Goal: Check status

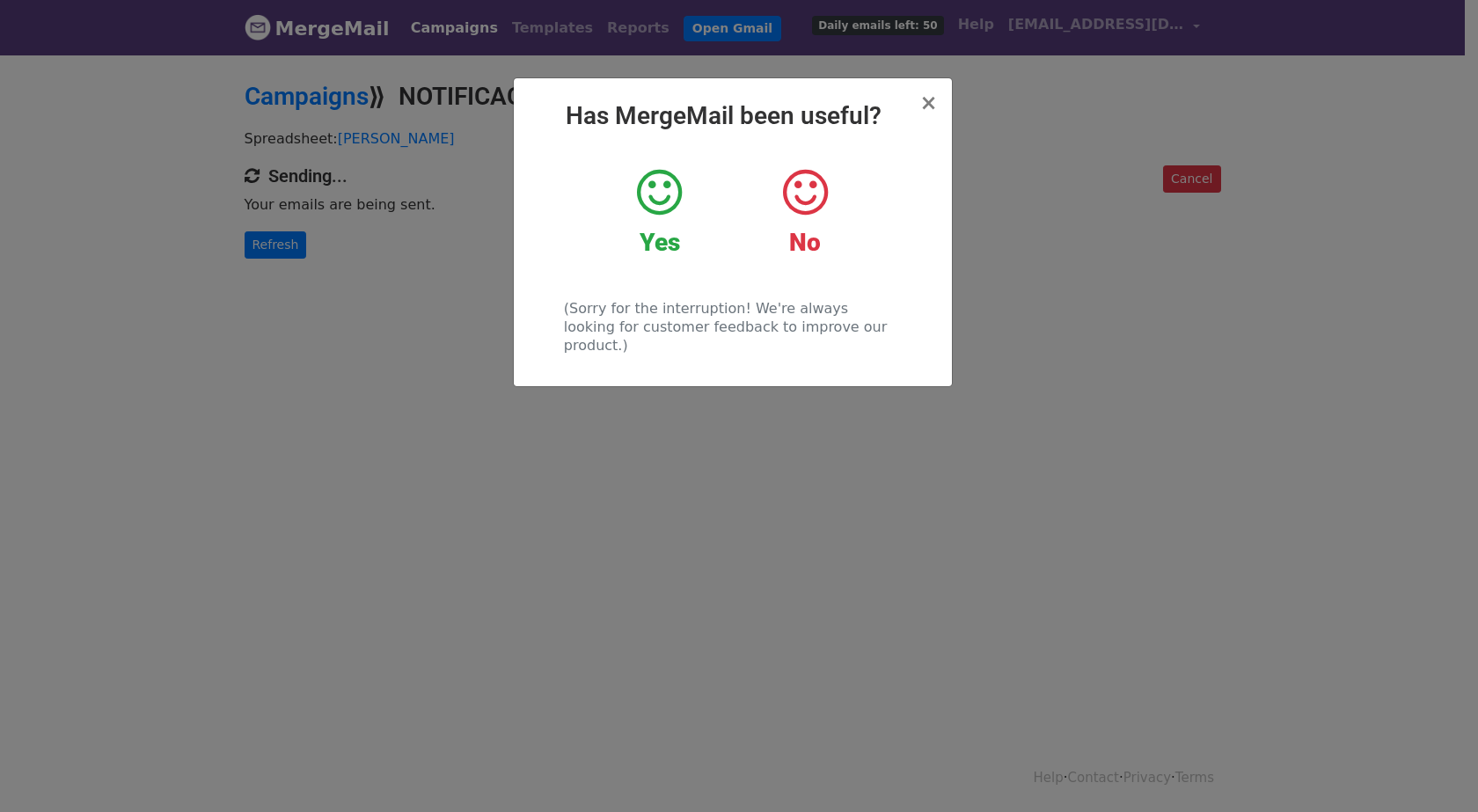
click at [651, 236] on strong "Yes" at bounding box center [659, 243] width 40 height 29
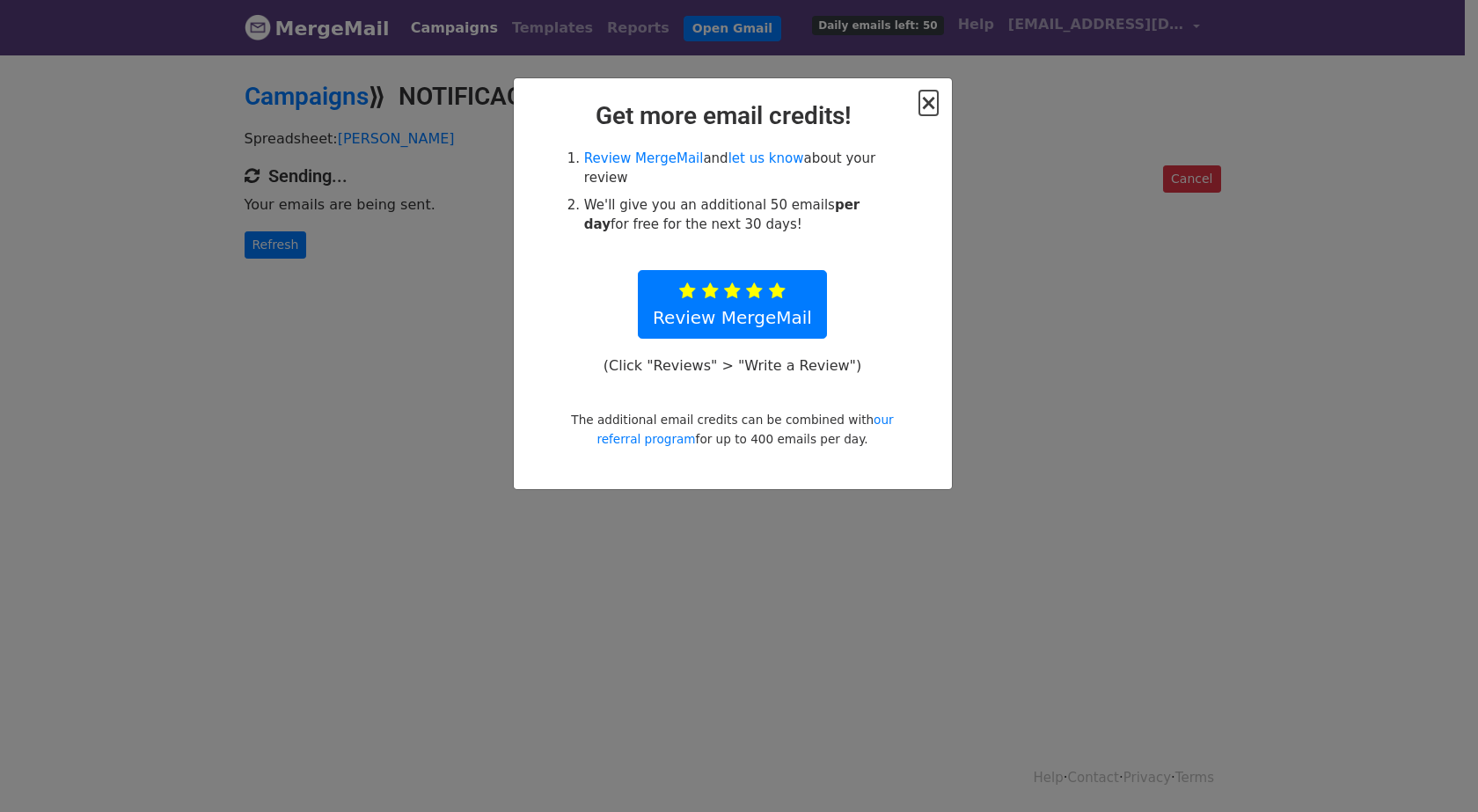
click at [936, 105] on span "×" at bounding box center [928, 102] width 18 height 24
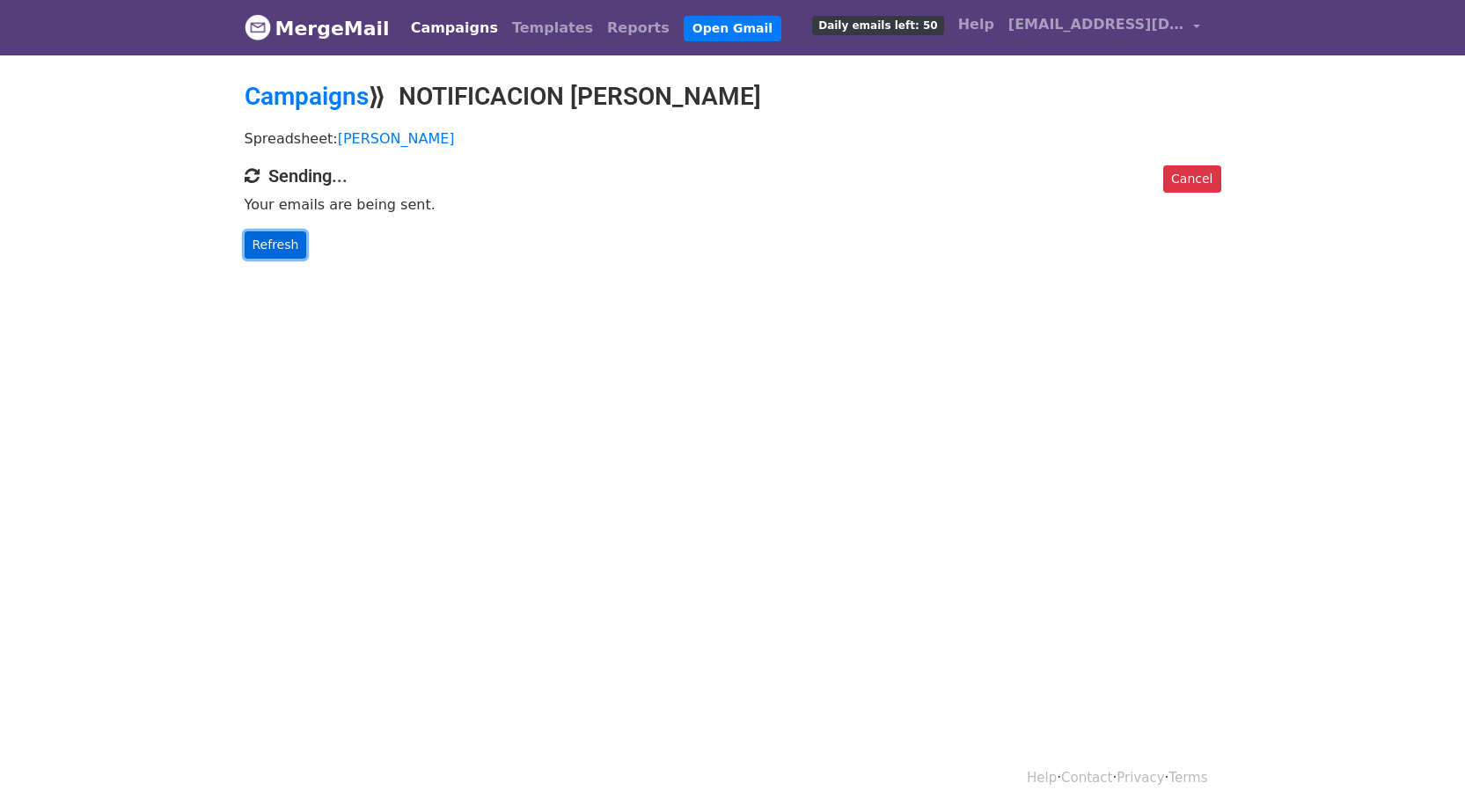
click at [281, 254] on link "Refresh" at bounding box center [276, 245] width 63 height 27
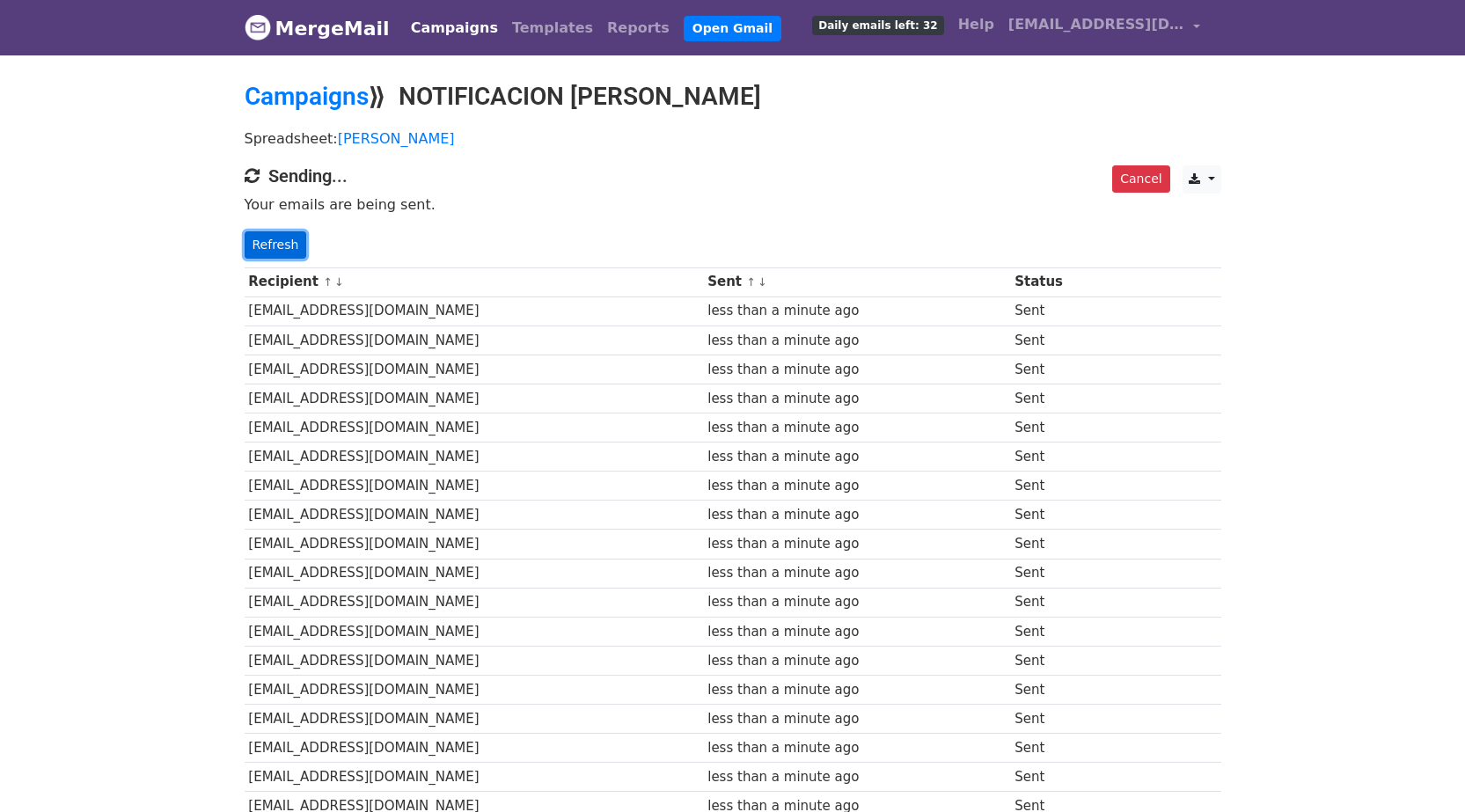
click at [286, 244] on link "Refresh" at bounding box center [276, 245] width 63 height 27
click at [275, 234] on link "Refresh" at bounding box center [276, 245] width 63 height 27
click at [279, 253] on link "Refresh" at bounding box center [276, 245] width 63 height 27
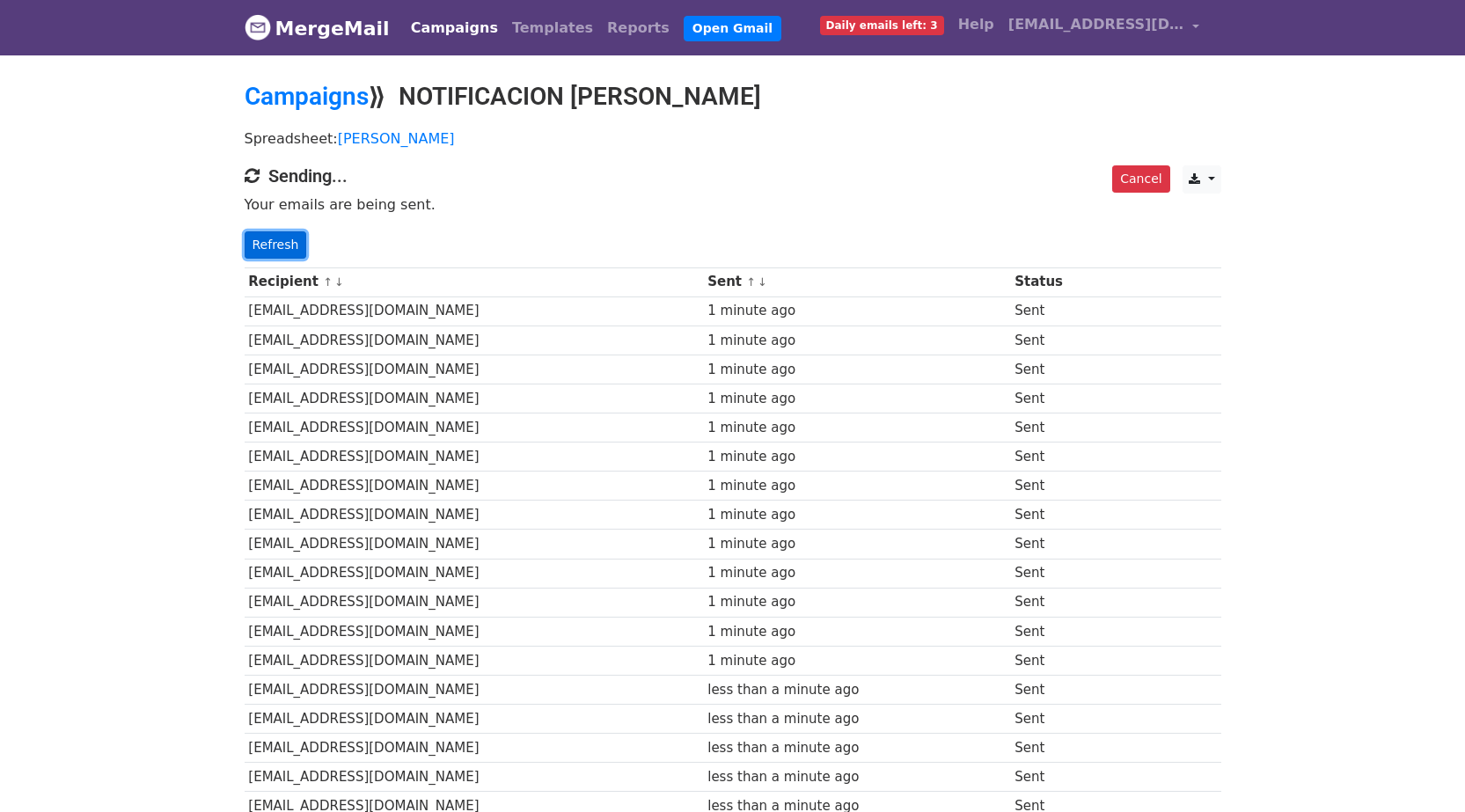
click at [268, 237] on link "Refresh" at bounding box center [276, 245] width 63 height 27
